Goal: Transaction & Acquisition: Book appointment/travel/reservation

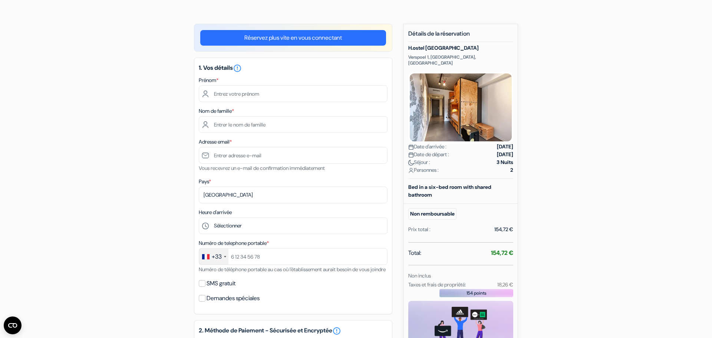
scroll to position [38, 0]
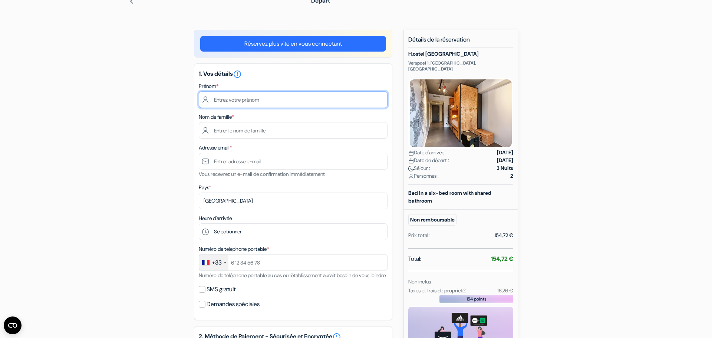
click at [235, 103] on input "text" at bounding box center [293, 99] width 189 height 17
type input "Mya"
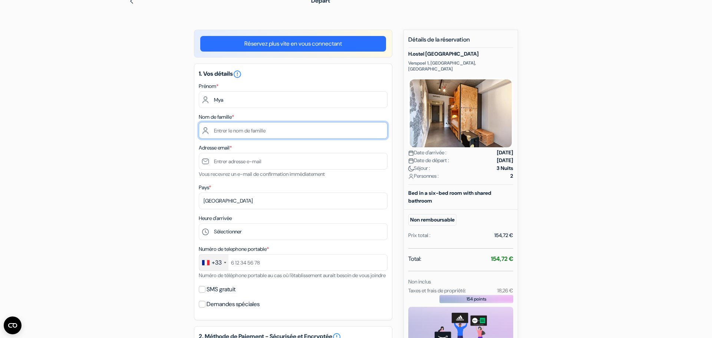
type input "COUTON"
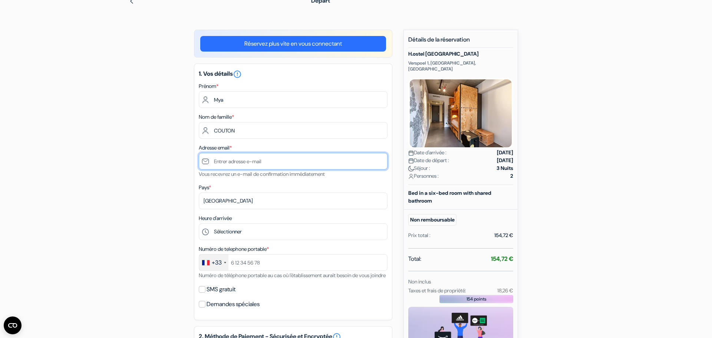
type input "[EMAIL_ADDRESS][DOMAIN_NAME]"
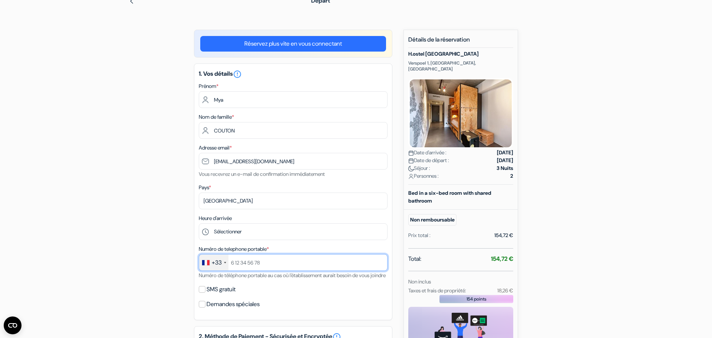
type input "[PHONE_NUMBER]"
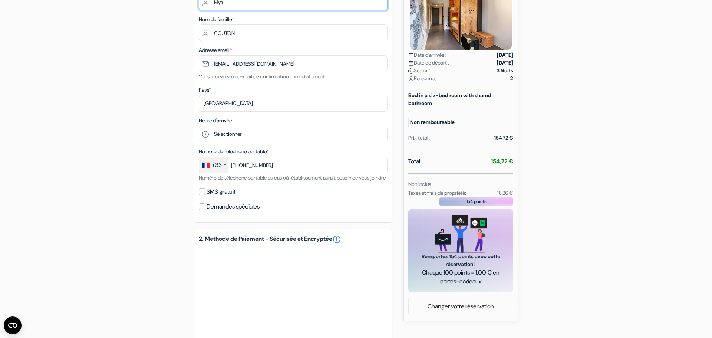
scroll to position [150, 0]
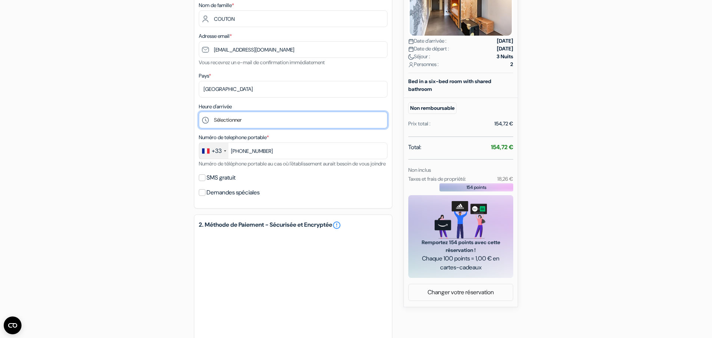
click at [233, 112] on select "Sélectionner 15:00 16:00 17:00 18:00 19:00 20:00 21:00 22:00 23:00 0:00" at bounding box center [293, 120] width 189 height 17
click at [199, 112] on select "Sélectionner 15:00 16:00 17:00 18:00 19:00 20:00 21:00 22:00 23:00 0:00" at bounding box center [293, 120] width 189 height 17
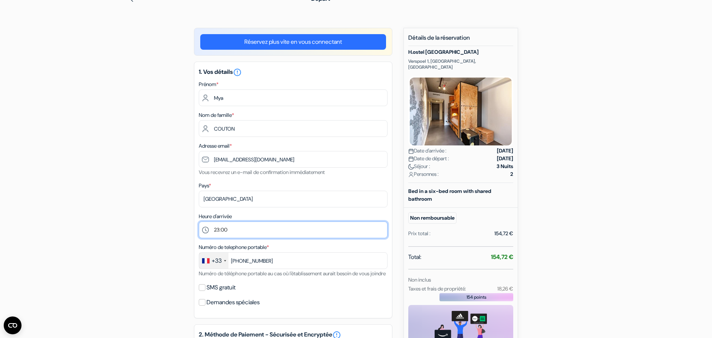
scroll to position [40, 0]
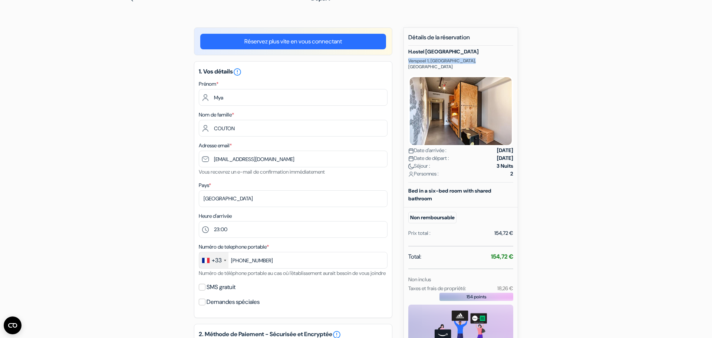
drag, startPoint x: 477, startPoint y: 61, endPoint x: 409, endPoint y: 59, distance: 68.3
click at [409, 59] on p "Verspoel 1, [GEOGRAPHIC_DATA], [GEOGRAPHIC_DATA]" at bounding box center [461, 64] width 105 height 12
copy p "Verspoel 1, [GEOGRAPHIC_DATA], [GEOGRAPHIC_DATA]"
click at [458, 48] on div "Détails de la réservation H.ostel Münster Verspoel 1, [GEOGRAPHIC_DATA], [GEOGR…" at bounding box center [461, 211] width 105 height 354
drag, startPoint x: 451, startPoint y: 53, endPoint x: 407, endPoint y: 52, distance: 44.2
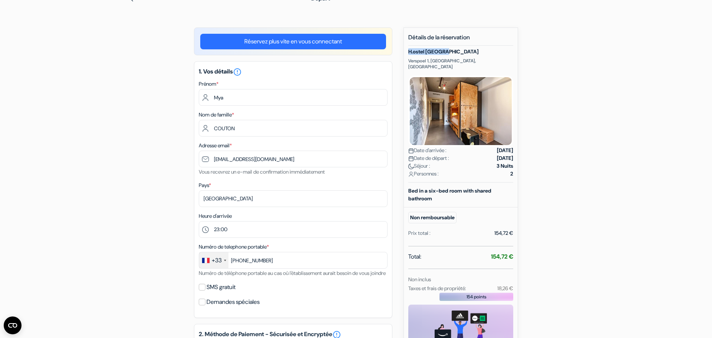
click at [407, 52] on div "Nouvelle Réservation Détails de la réservation H.ostel Münster Verspoel 1, [GEO…" at bounding box center [461, 221] width 115 height 389
copy h5 "H.ostel [GEOGRAPHIC_DATA]"
click at [320, 235] on select "Sélectionner 15:00 16:00 17:00 18:00 19:00 20:00 21:00 22:00 23:00 0:00" at bounding box center [293, 229] width 189 height 17
select select "22"
click at [199, 221] on select "Sélectionner 15:00 16:00 17:00 18:00 19:00 20:00 21:00 22:00 23:00 0:00" at bounding box center [293, 229] width 189 height 17
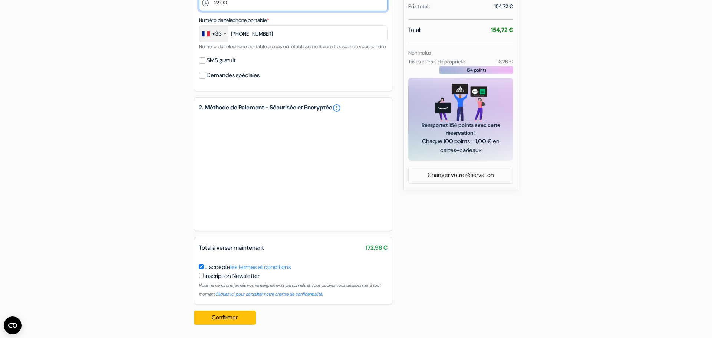
scroll to position [276, 0]
drag, startPoint x: 363, startPoint y: 248, endPoint x: 388, endPoint y: 248, distance: 24.9
click at [388, 248] on div "Total à verser maintenant 172,98 €" at bounding box center [293, 247] width 198 height 9
click at [387, 248] on div "Total à verser maintenant 172,98 €" at bounding box center [293, 247] width 198 height 9
copy div "172,98 €"
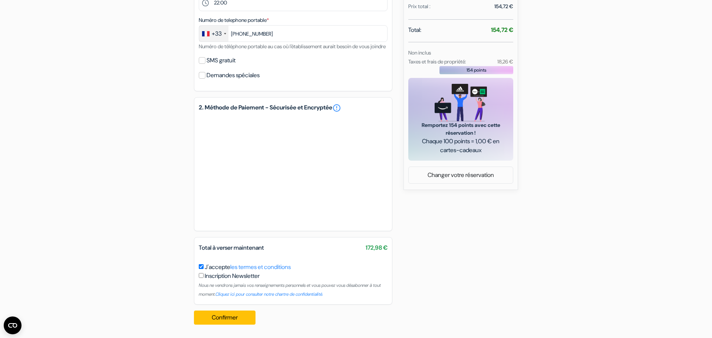
click at [440, 214] on div "add_box H.ostel [GEOGRAPHIC_DATA] Verspoel 1, [GEOGRAPHIC_DATA], [GEOGRAPHIC_DA…" at bounding box center [356, 66] width 490 height 530
click at [232, 313] on button "Confirmer Loading..." at bounding box center [225, 318] width 62 height 14
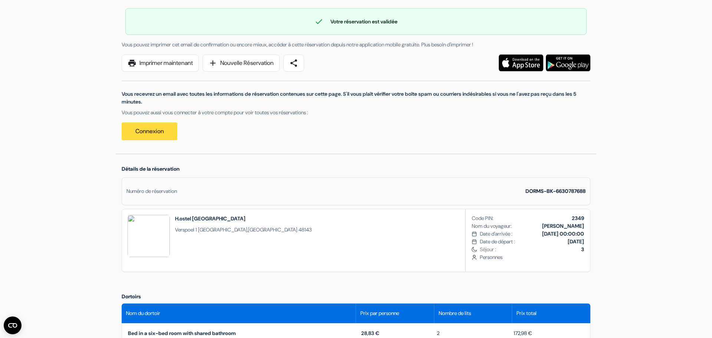
scroll to position [55, 0]
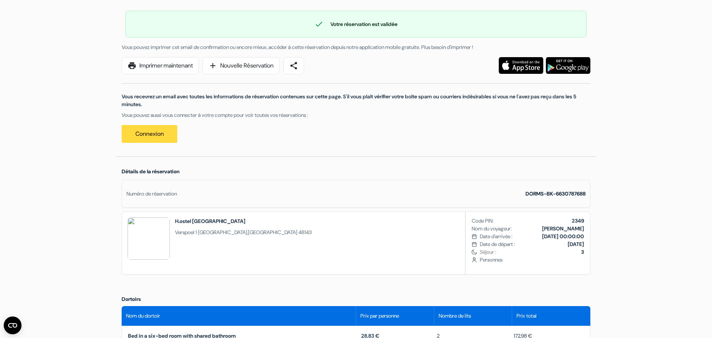
drag, startPoint x: 572, startPoint y: 220, endPoint x: 584, endPoint y: 221, distance: 12.6
click at [584, 221] on div "Code PIN: 2349 Nom du voyageur: Mya COUTON Date d'arrivée : 31 octobre 2025 00:…" at bounding box center [528, 243] width 124 height 62
copy b "2349"
